Goal: Find specific page/section: Find specific page/section

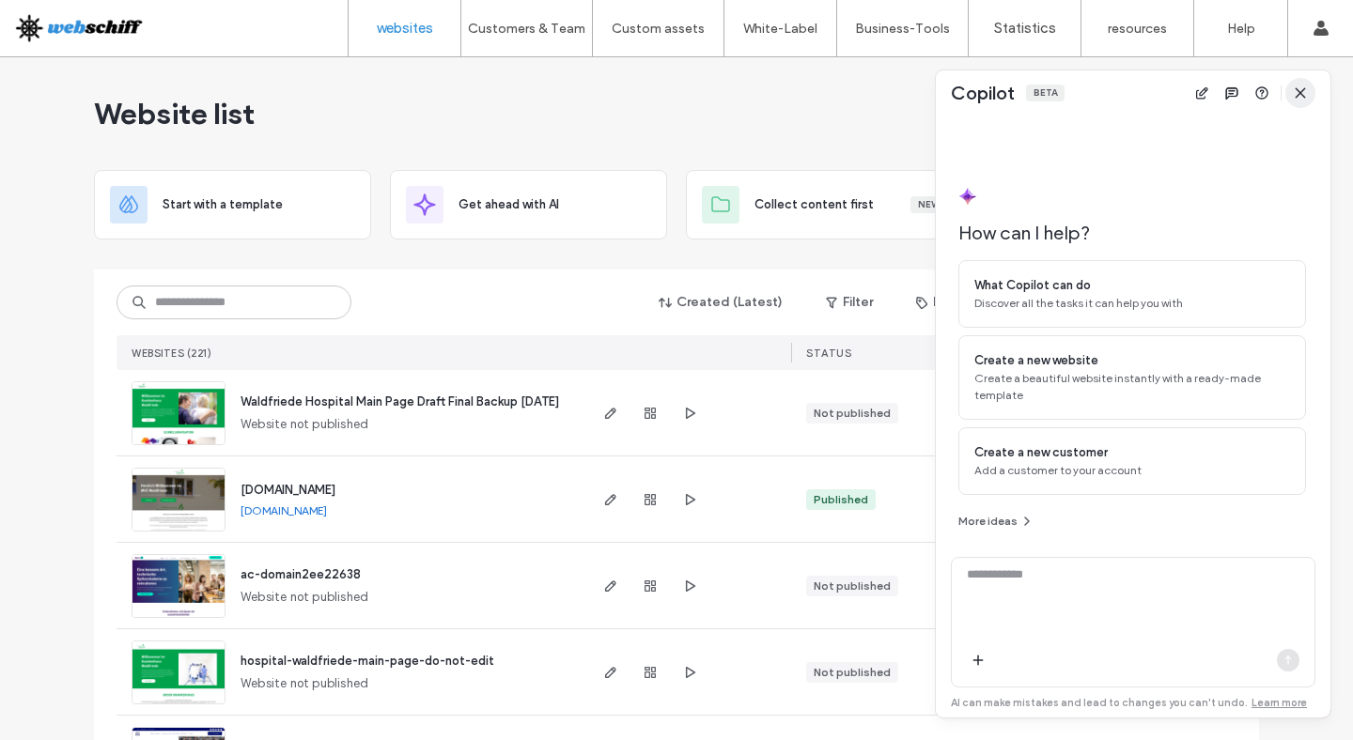
click at [1296, 87] on icon "button" at bounding box center [1300, 92] width 15 height 15
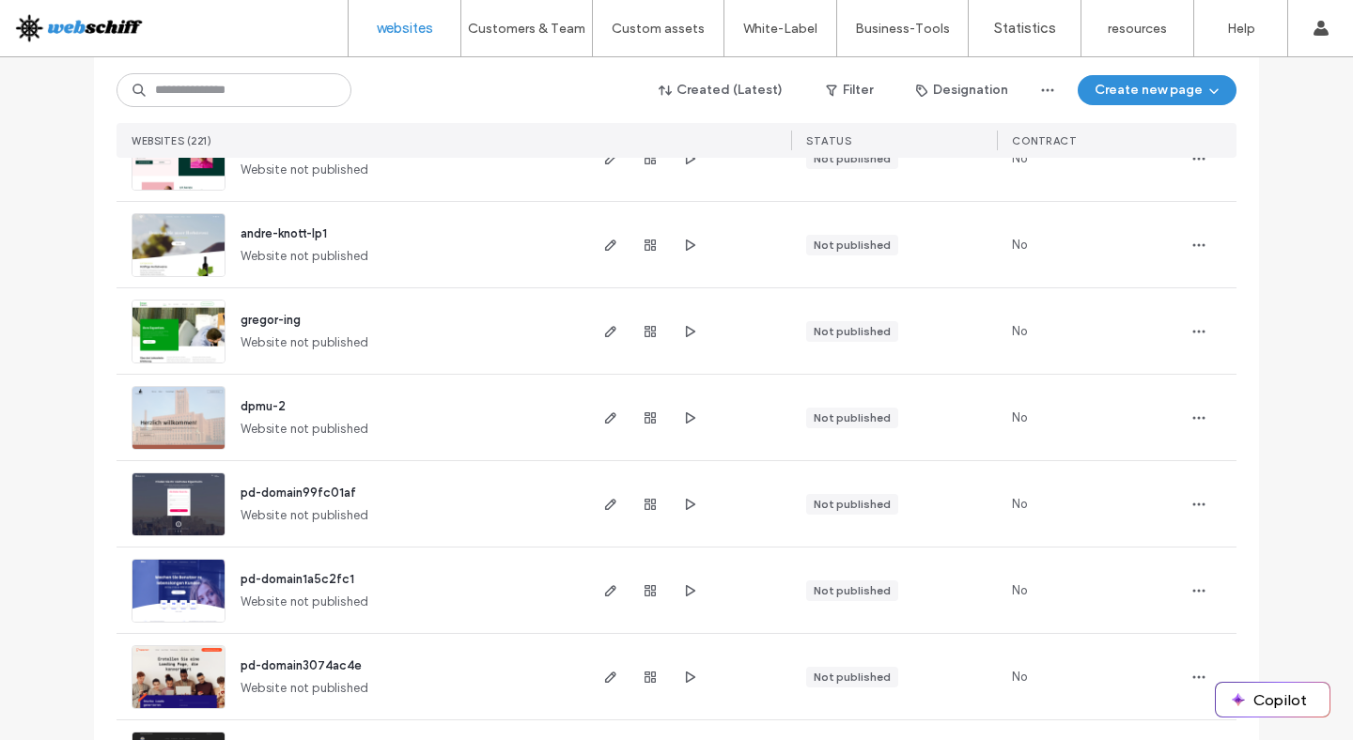
scroll to position [2210, 0]
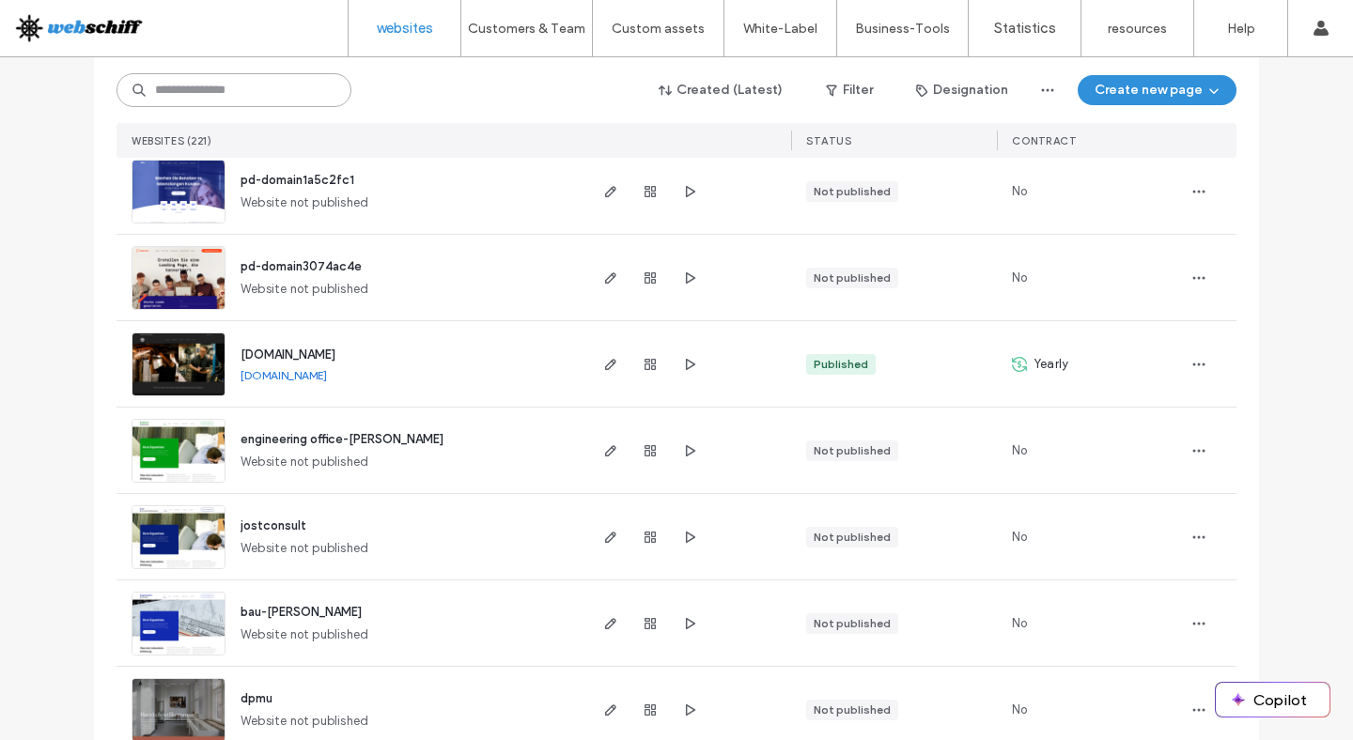
click at [209, 95] on input at bounding box center [233, 90] width 235 height 34
click at [841, 84] on button "Filter" at bounding box center [849, 90] width 85 height 30
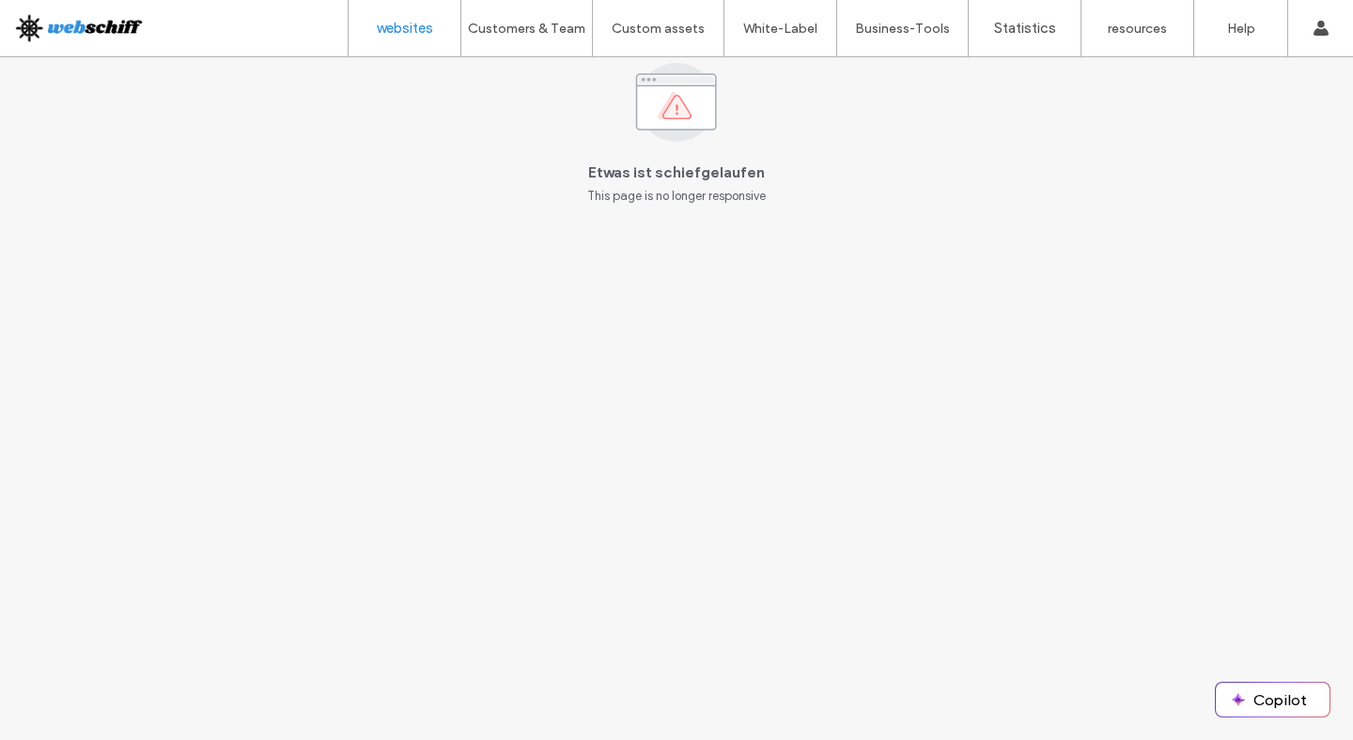
scroll to position [0, 0]
click at [403, 23] on font "websites" at bounding box center [405, 28] width 56 height 17
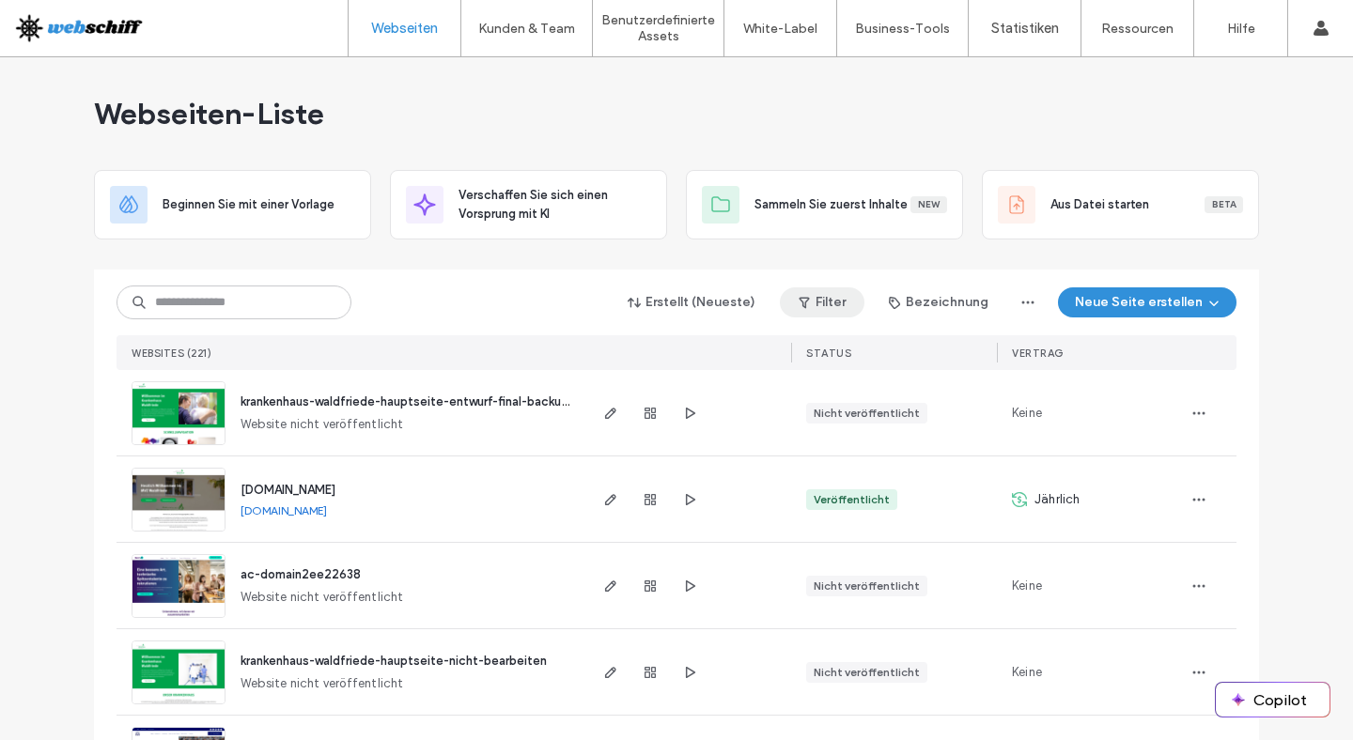
click at [859, 301] on button "Filter" at bounding box center [822, 302] width 85 height 30
